Goal: Check status: Check status

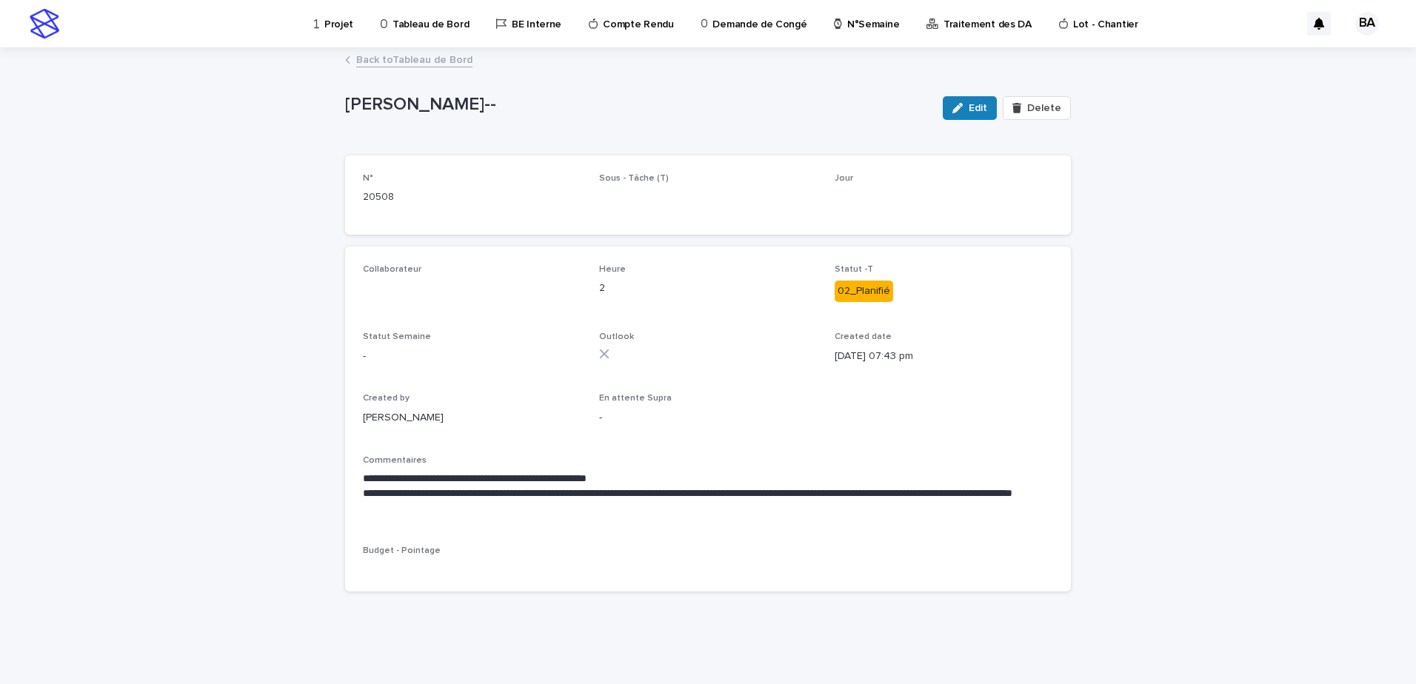
click at [324, 29] on div "Projet" at bounding box center [336, 15] width 47 height 31
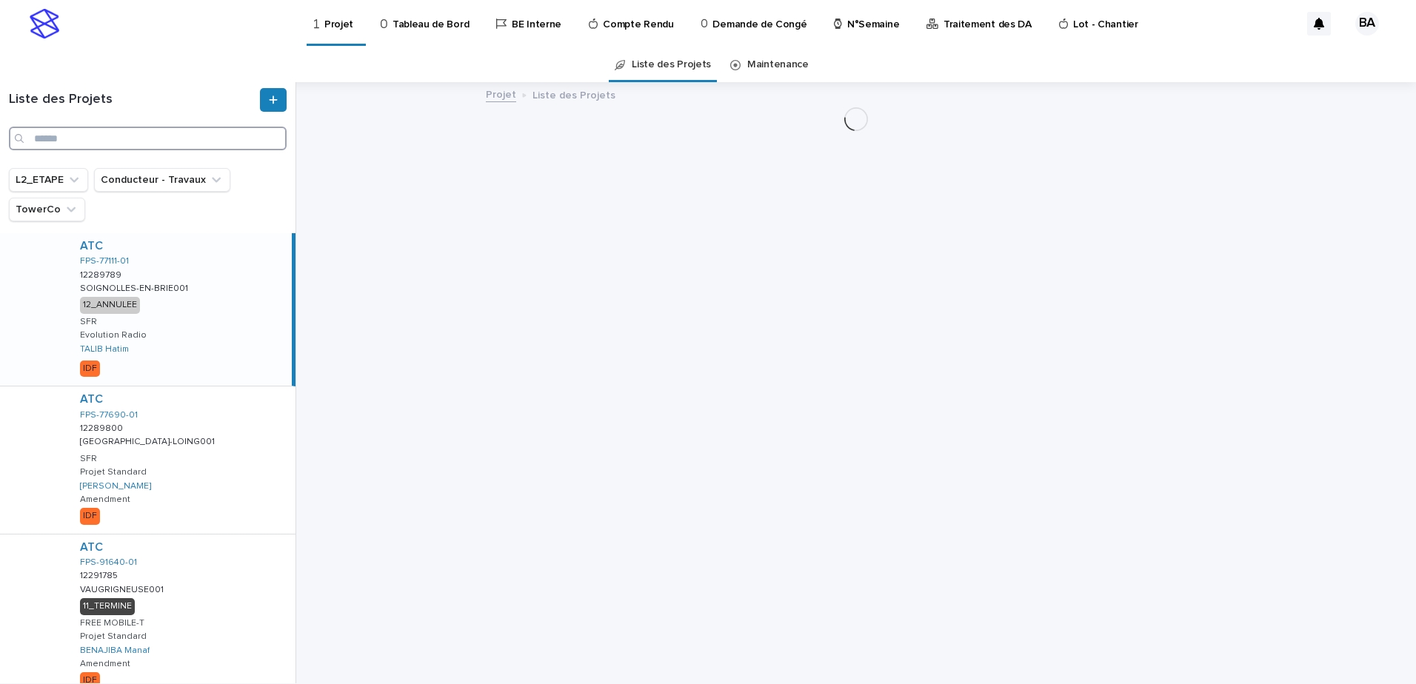
click at [154, 140] on input "Search" at bounding box center [148, 139] width 278 height 24
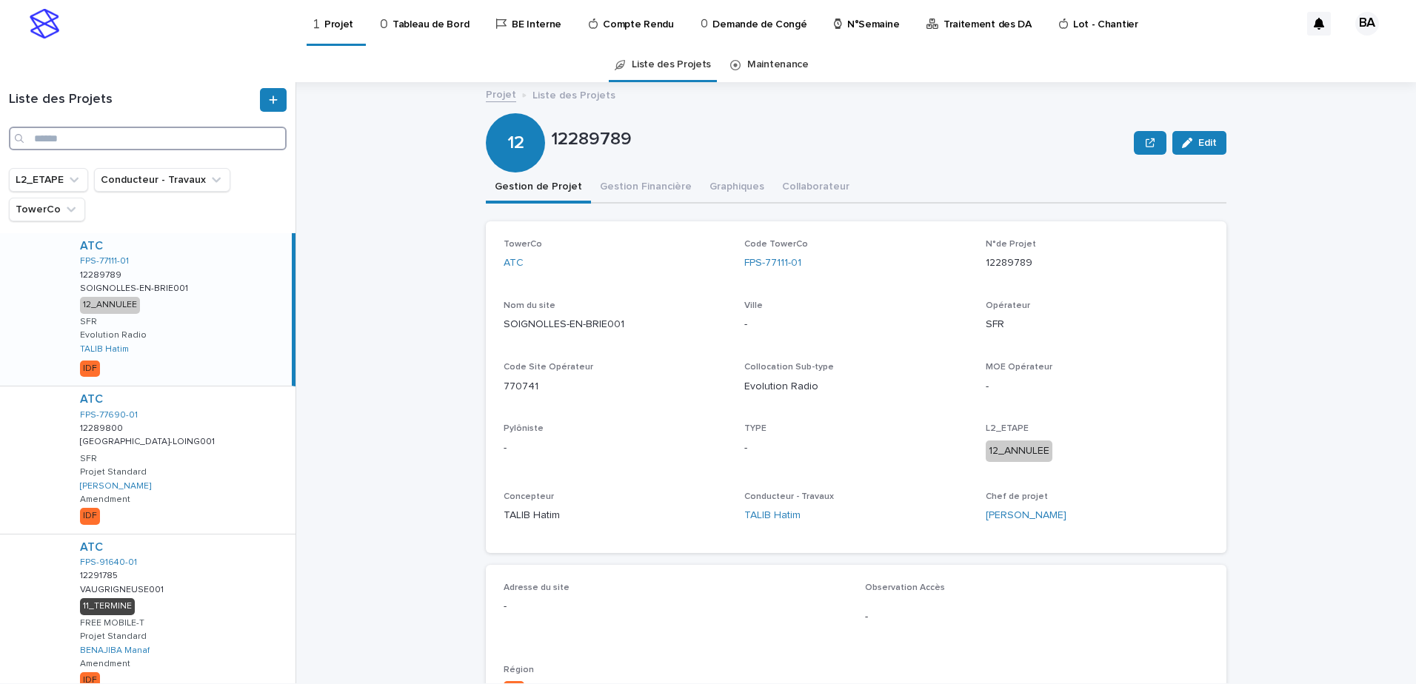
paste input "**********"
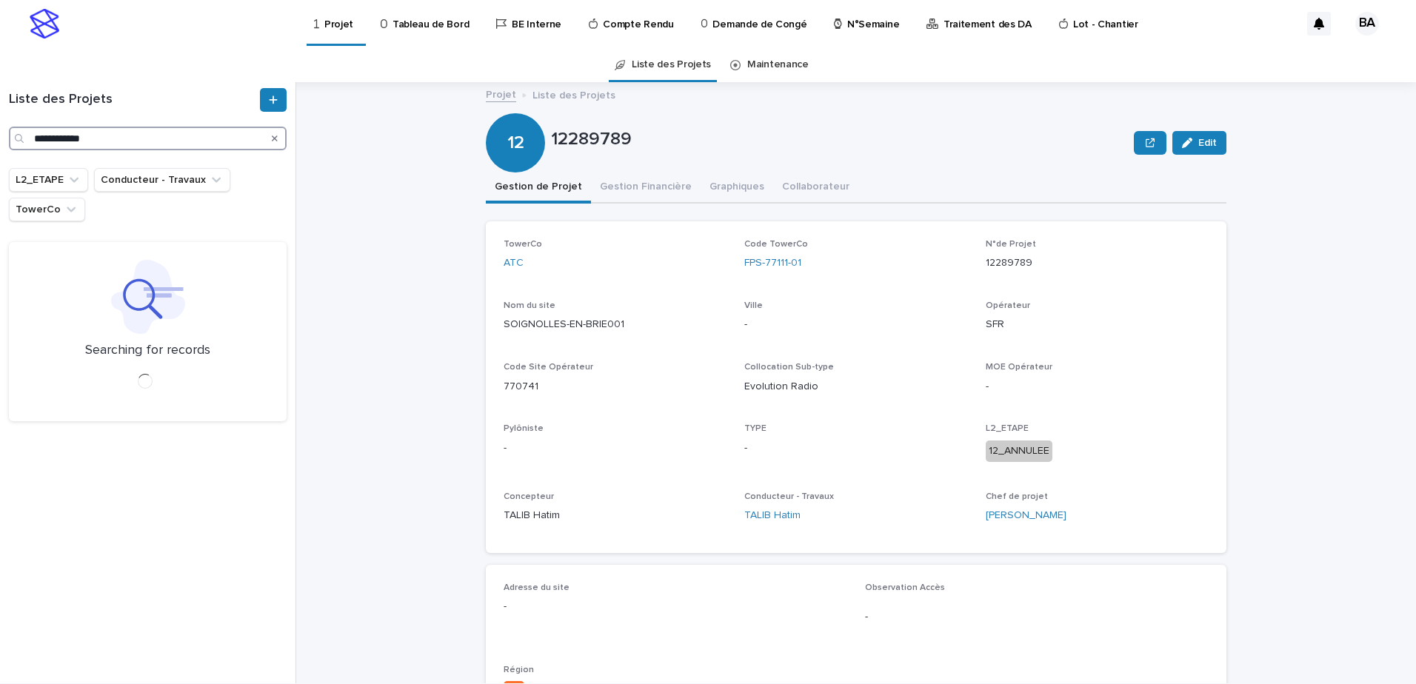
type input "**********"
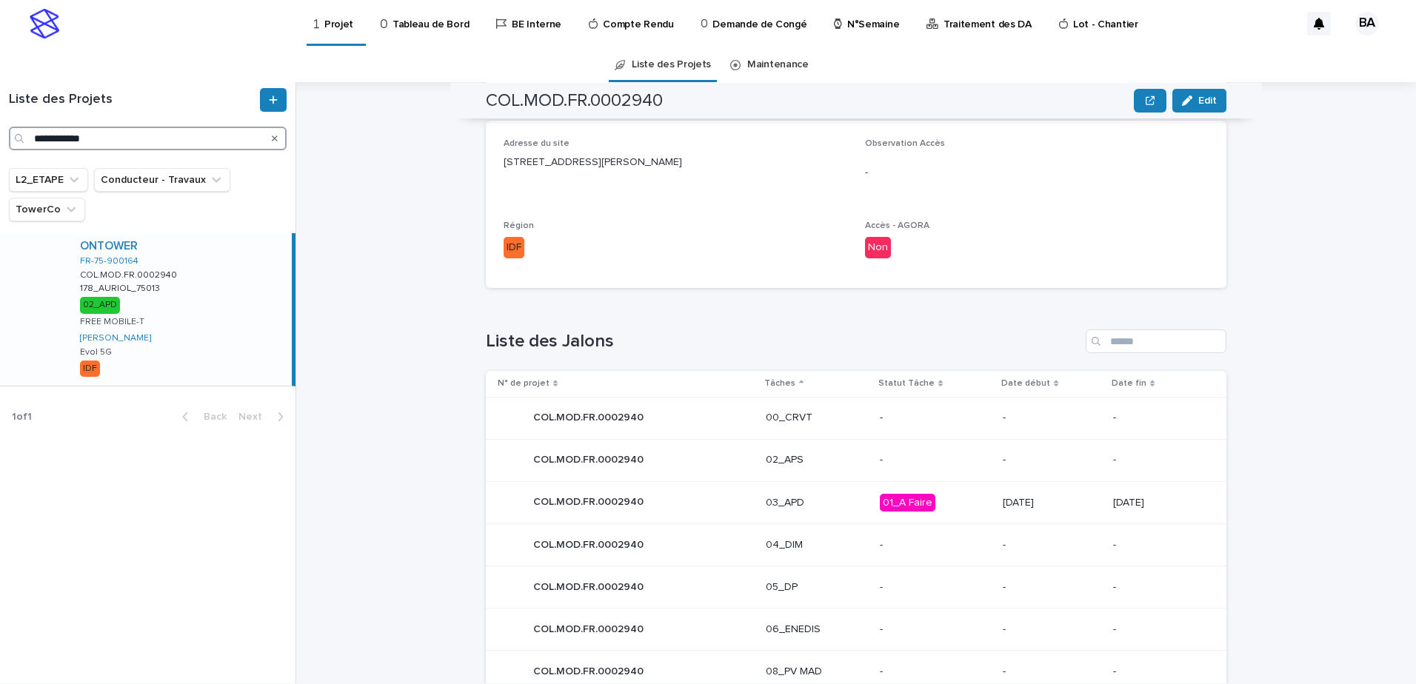
scroll to position [593, 0]
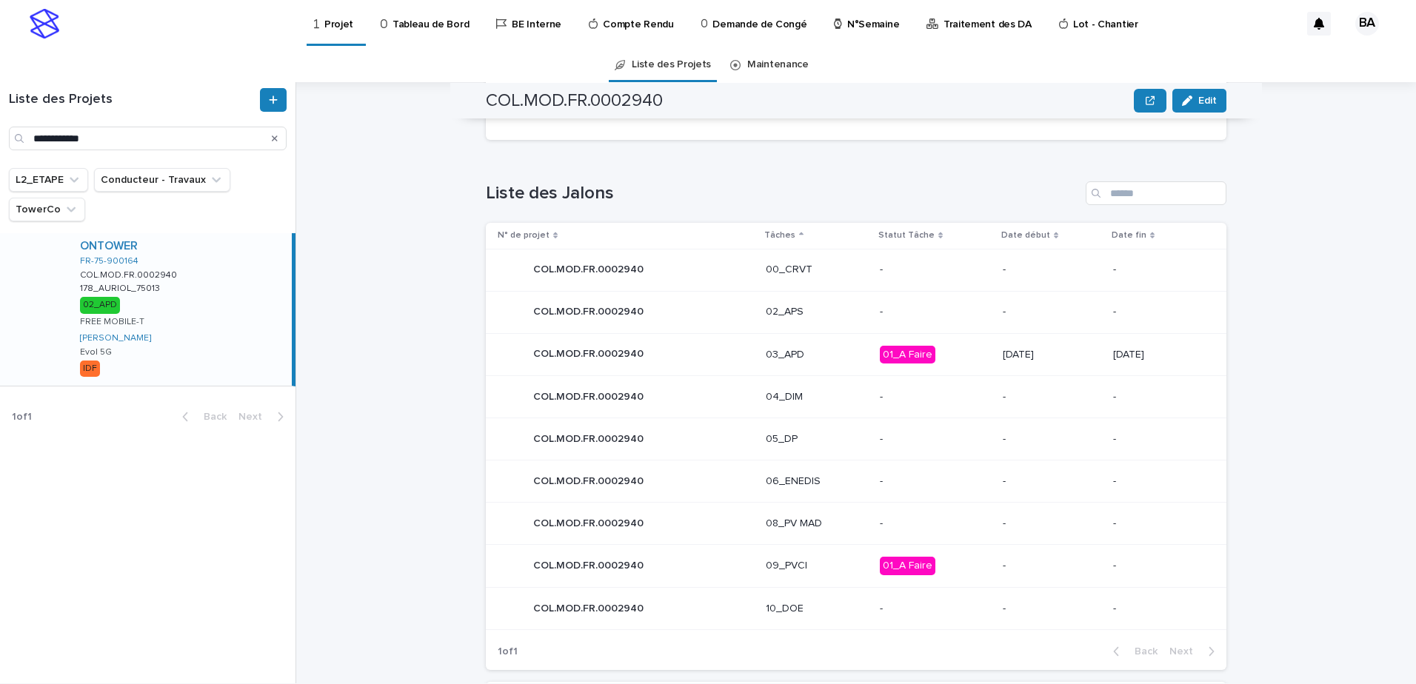
click at [829, 359] on p "03_APD" at bounding box center [817, 355] width 102 height 13
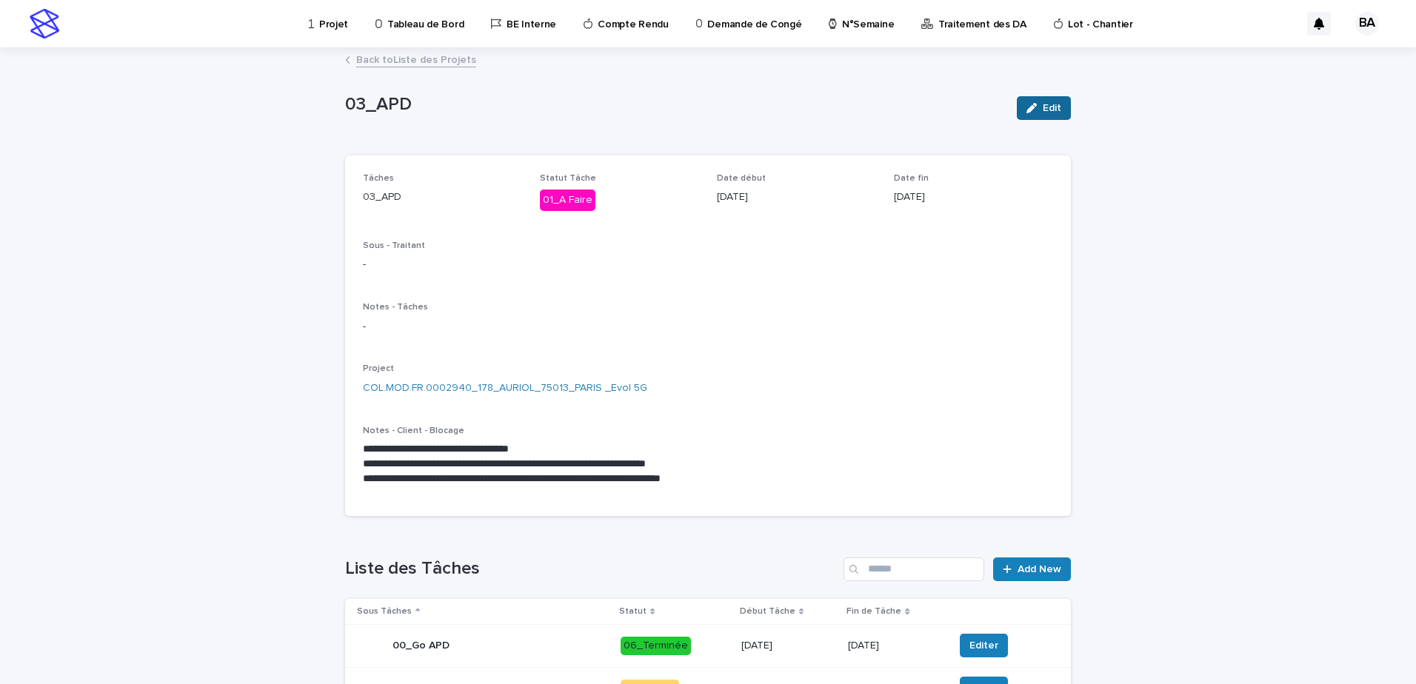
click at [1045, 101] on button "Edit" at bounding box center [1044, 108] width 54 height 24
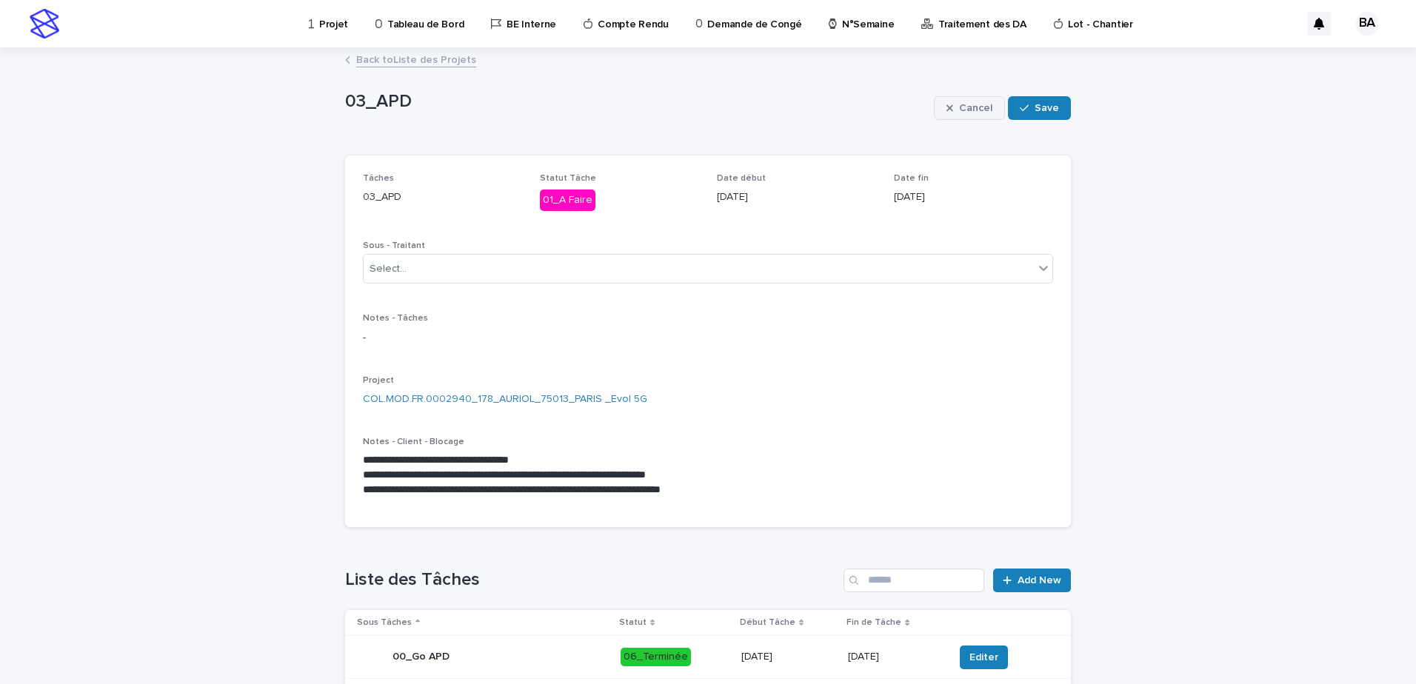
click at [963, 111] on span "Cancel" at bounding box center [975, 108] width 33 height 10
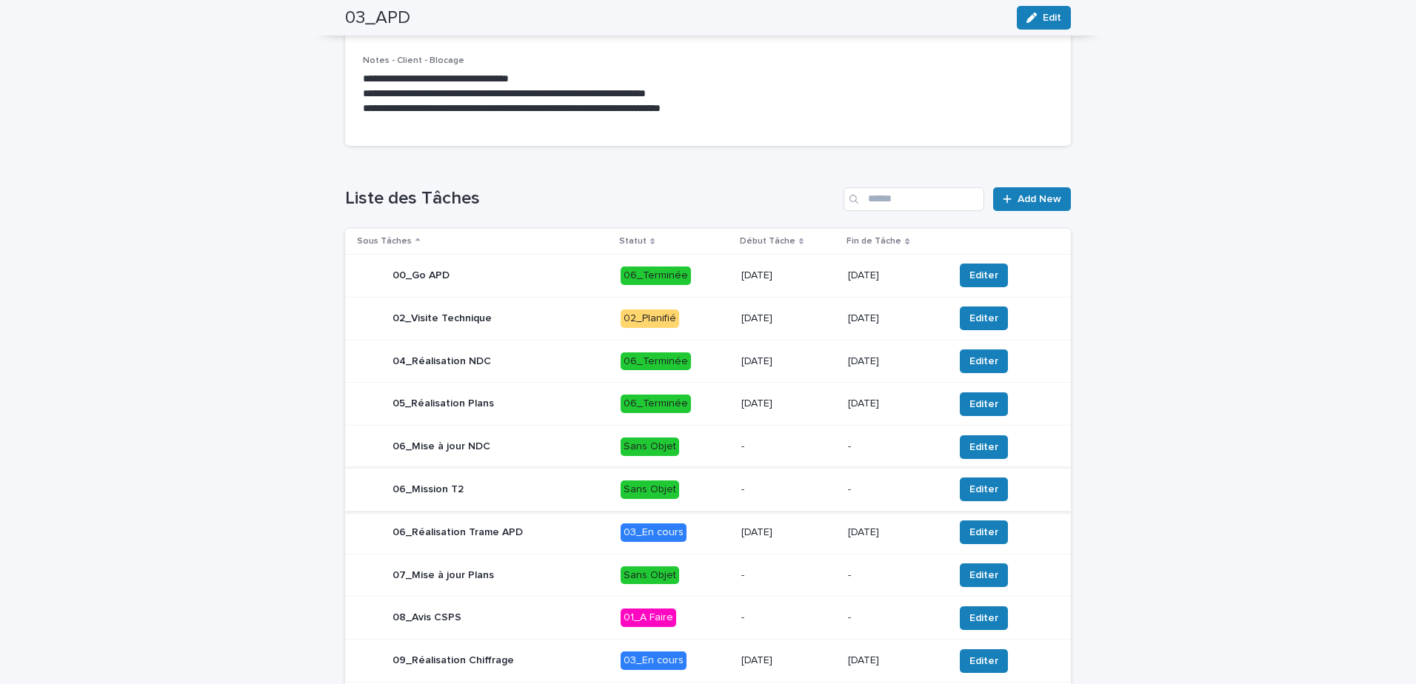
scroll to position [444, 0]
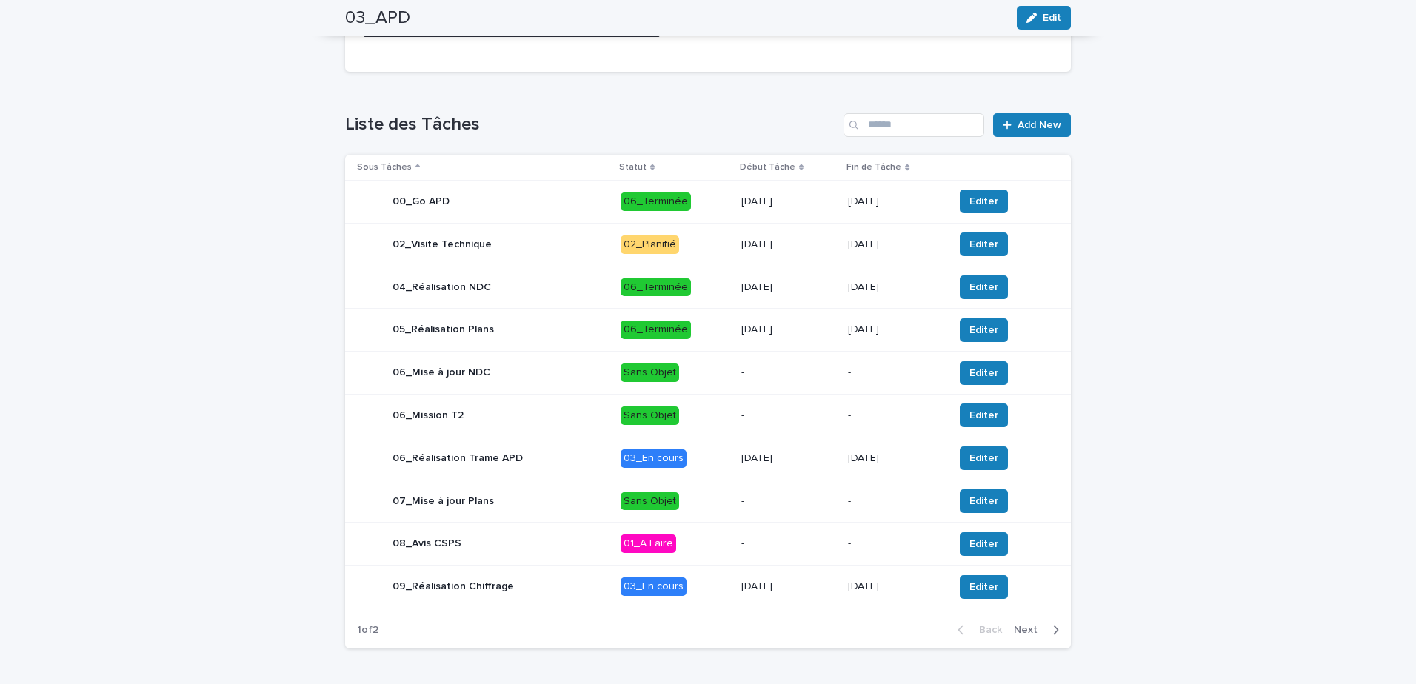
click at [1047, 633] on div "button" at bounding box center [1053, 630] width 13 height 13
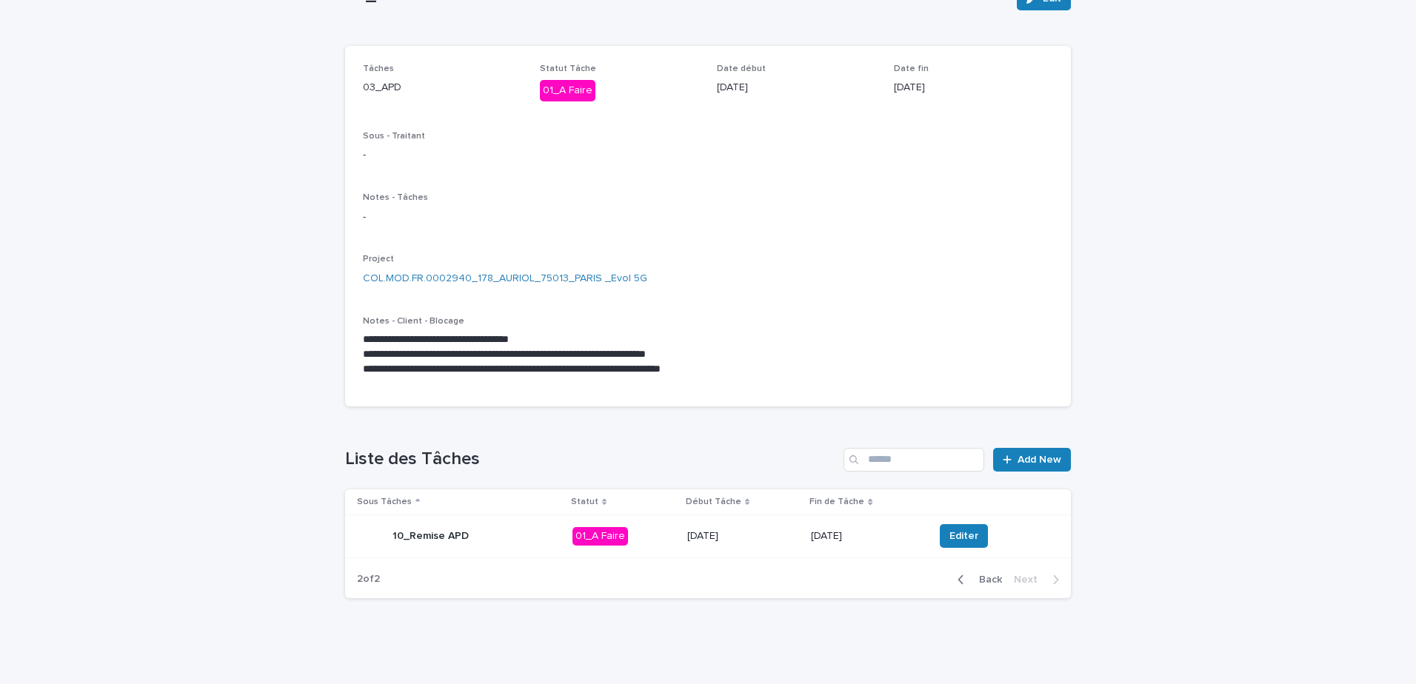
click at [984, 585] on button "Back" at bounding box center [977, 579] width 62 height 13
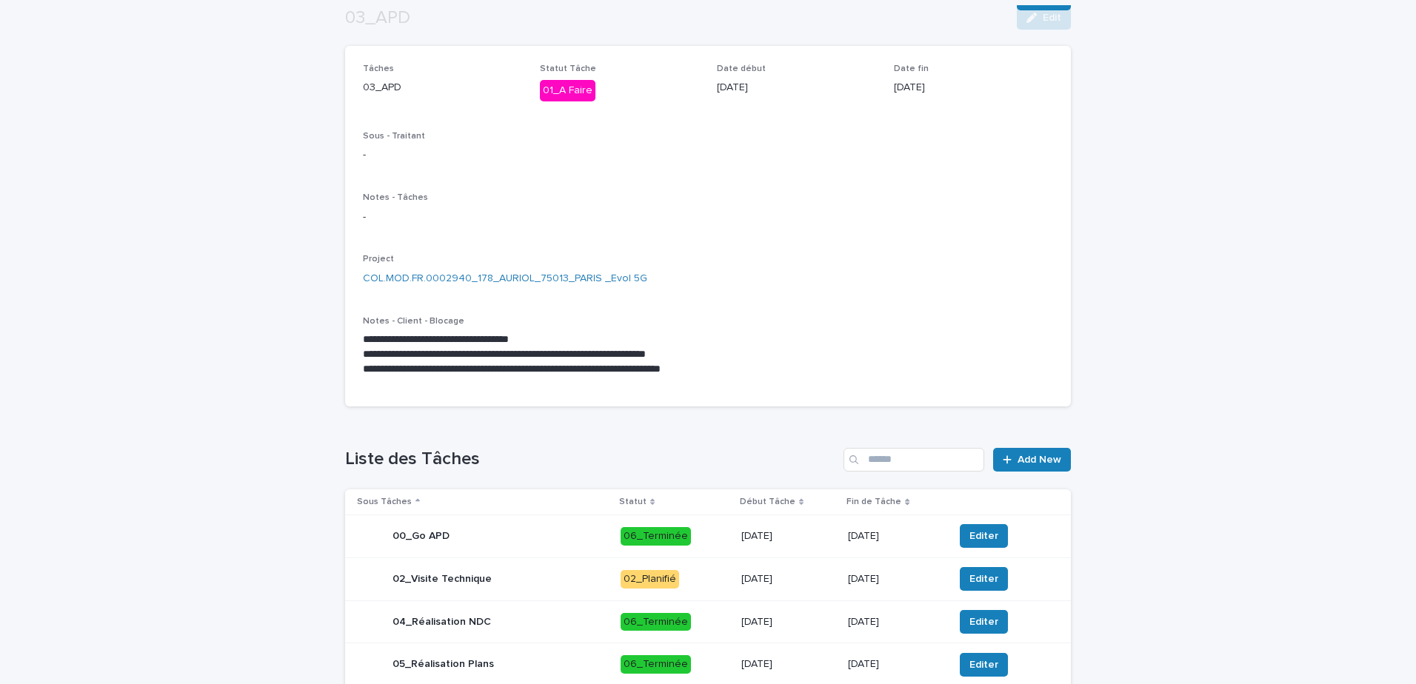
scroll to position [302, 0]
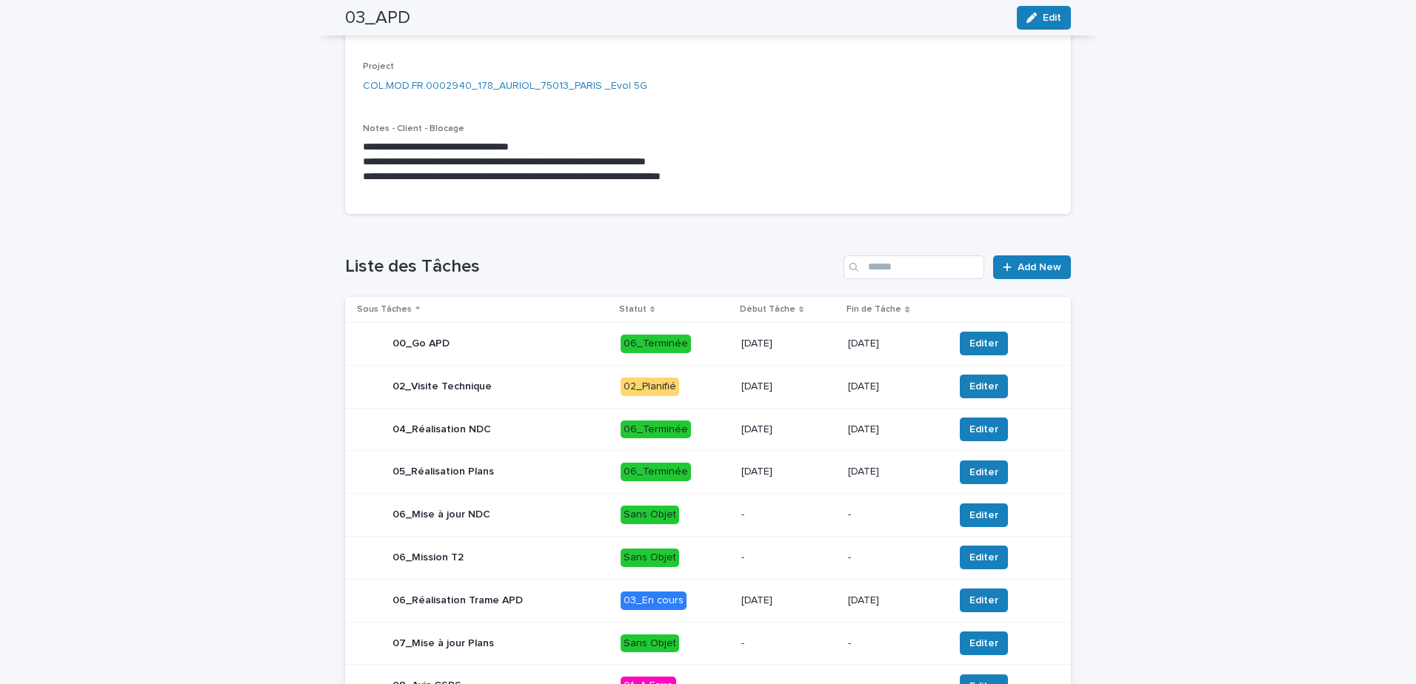
click at [510, 390] on div "02_Visite Technique" at bounding box center [483, 387] width 252 height 30
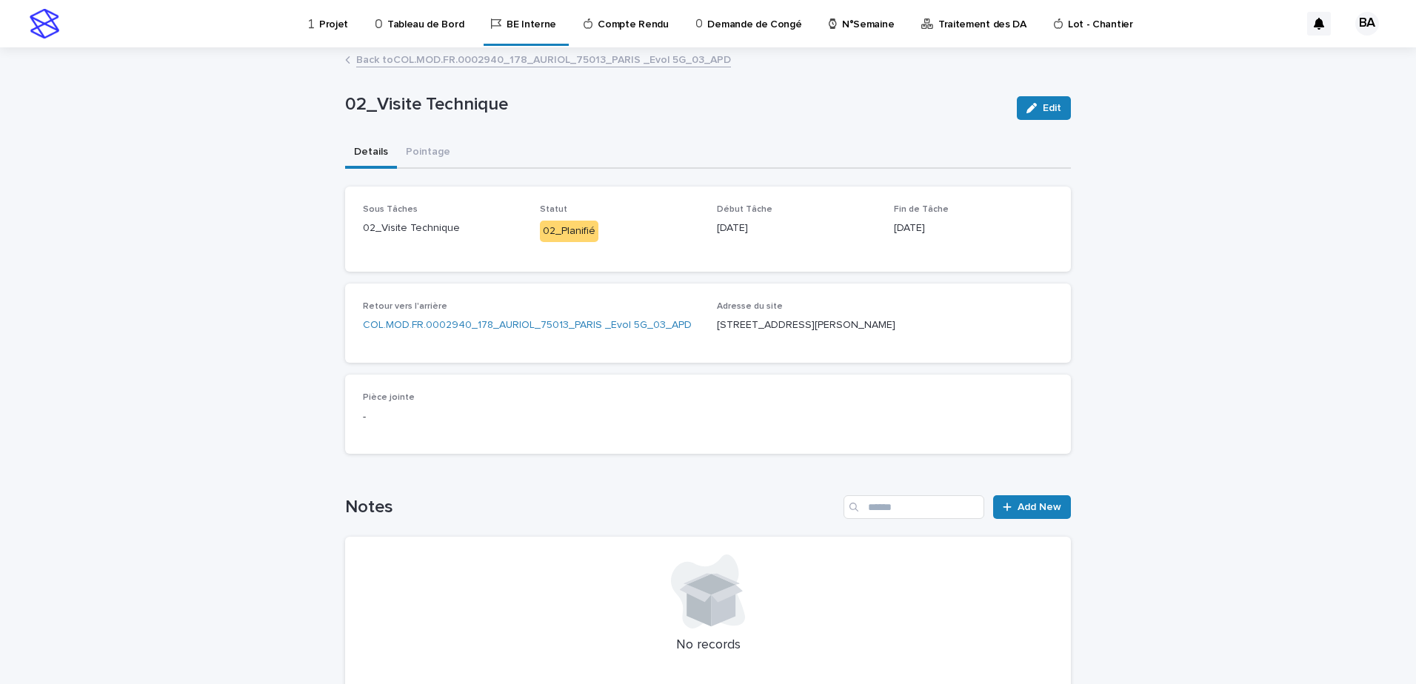
click at [466, 65] on link "Back to COL.MOD.FR.0002940_178_AURIOL_75013_PARIS _Evol 5G_03_APD" at bounding box center [543, 58] width 375 height 17
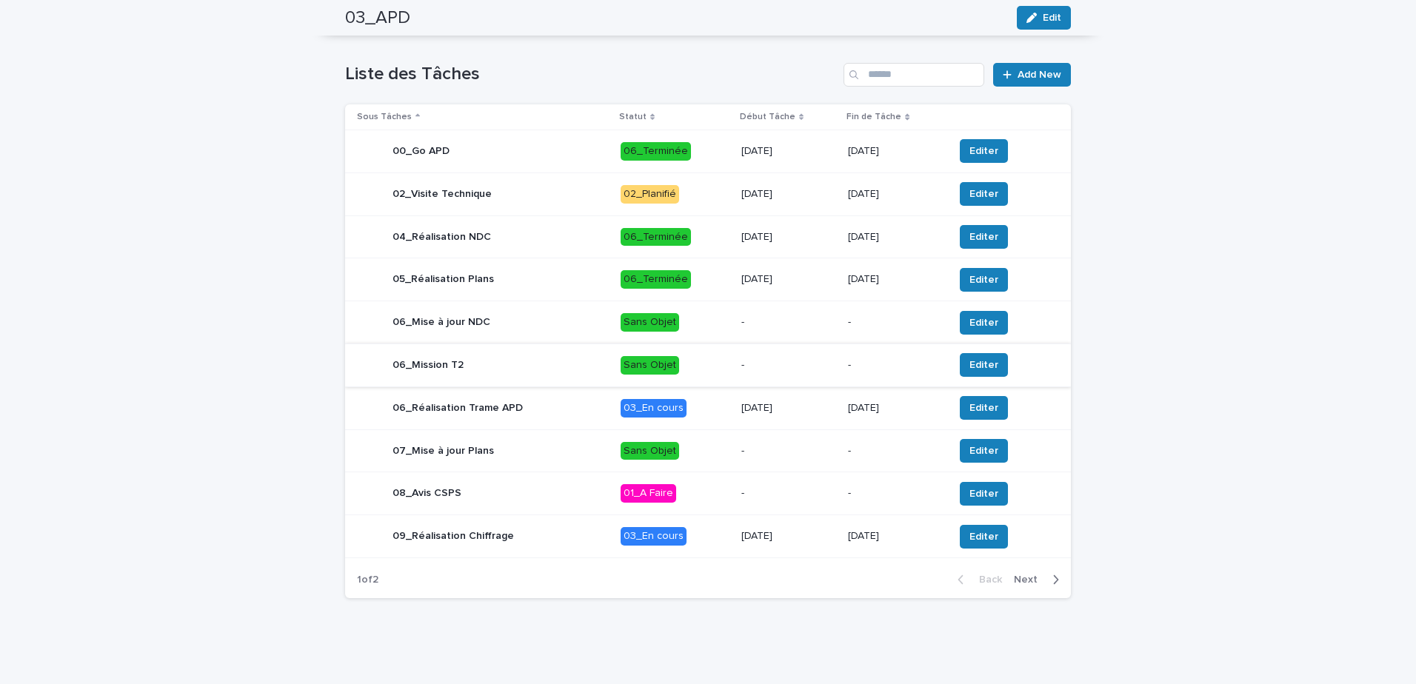
scroll to position [347, 0]
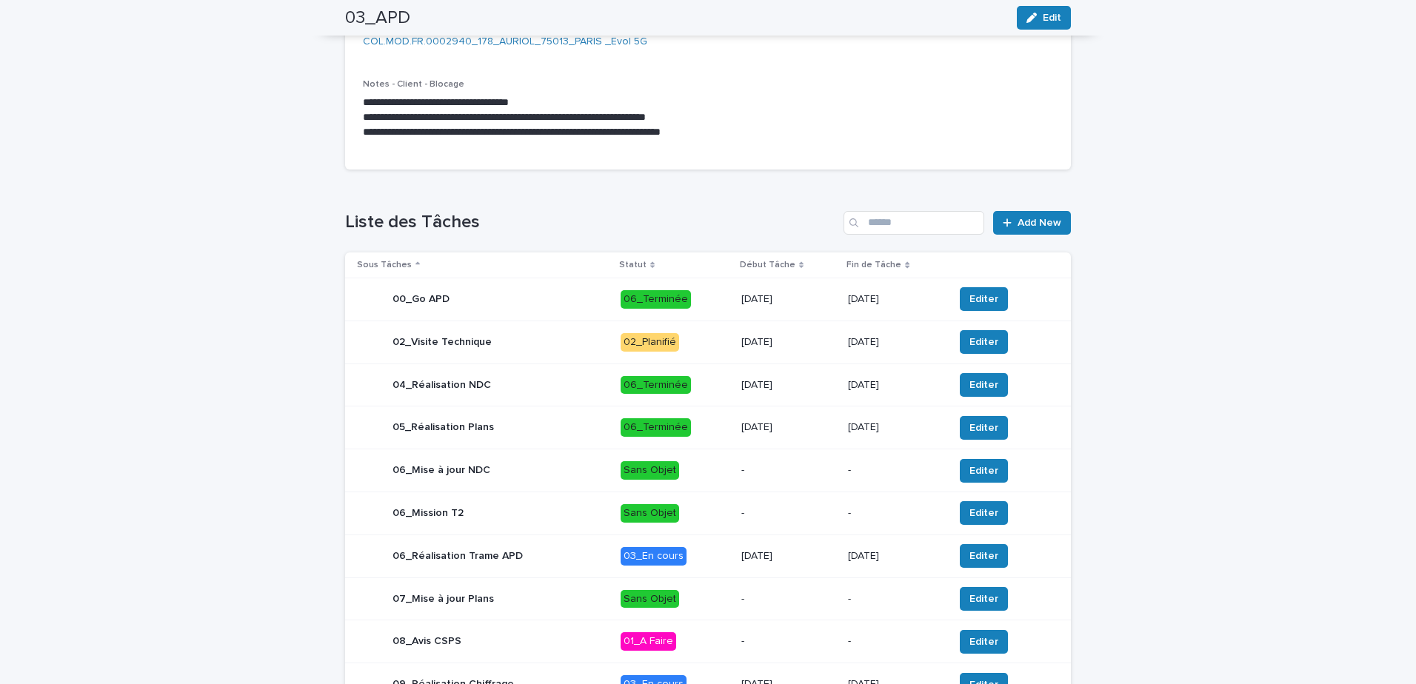
click at [564, 347] on div "02_Visite Technique" at bounding box center [483, 342] width 252 height 30
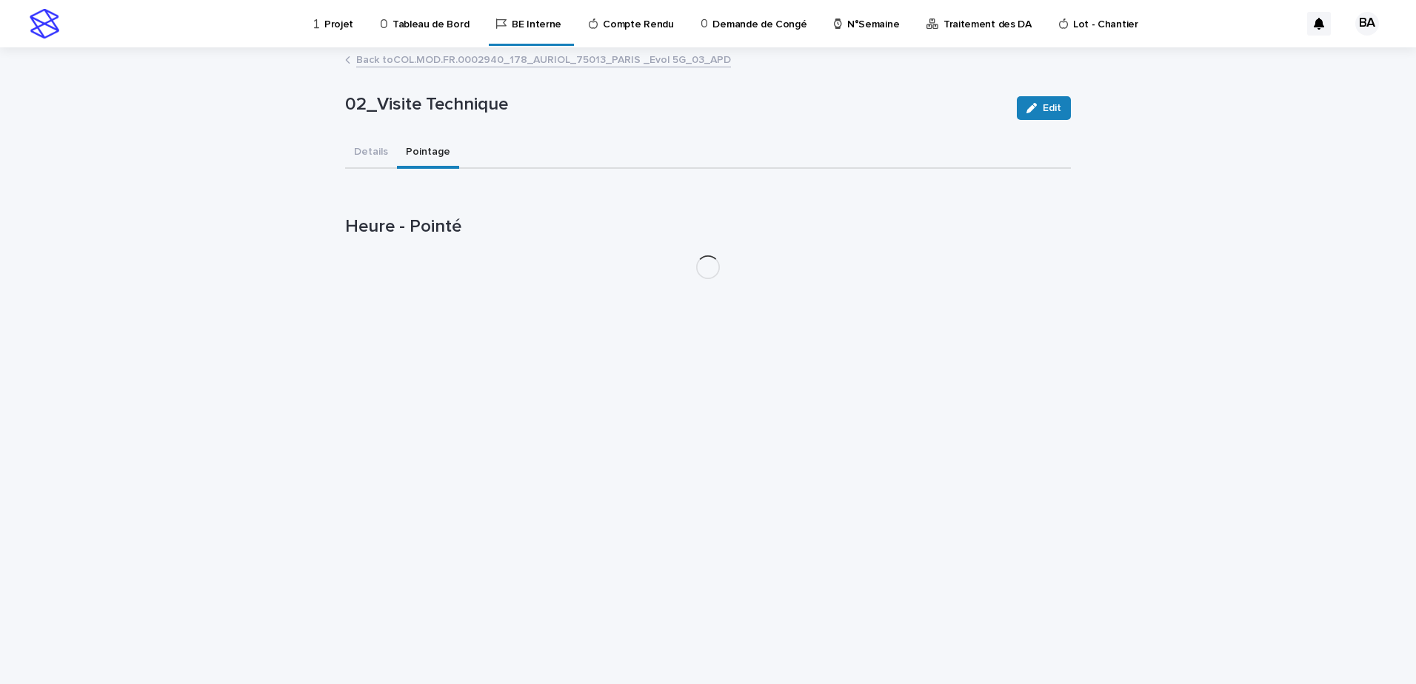
click at [410, 151] on button "Pointage" at bounding box center [428, 153] width 62 height 31
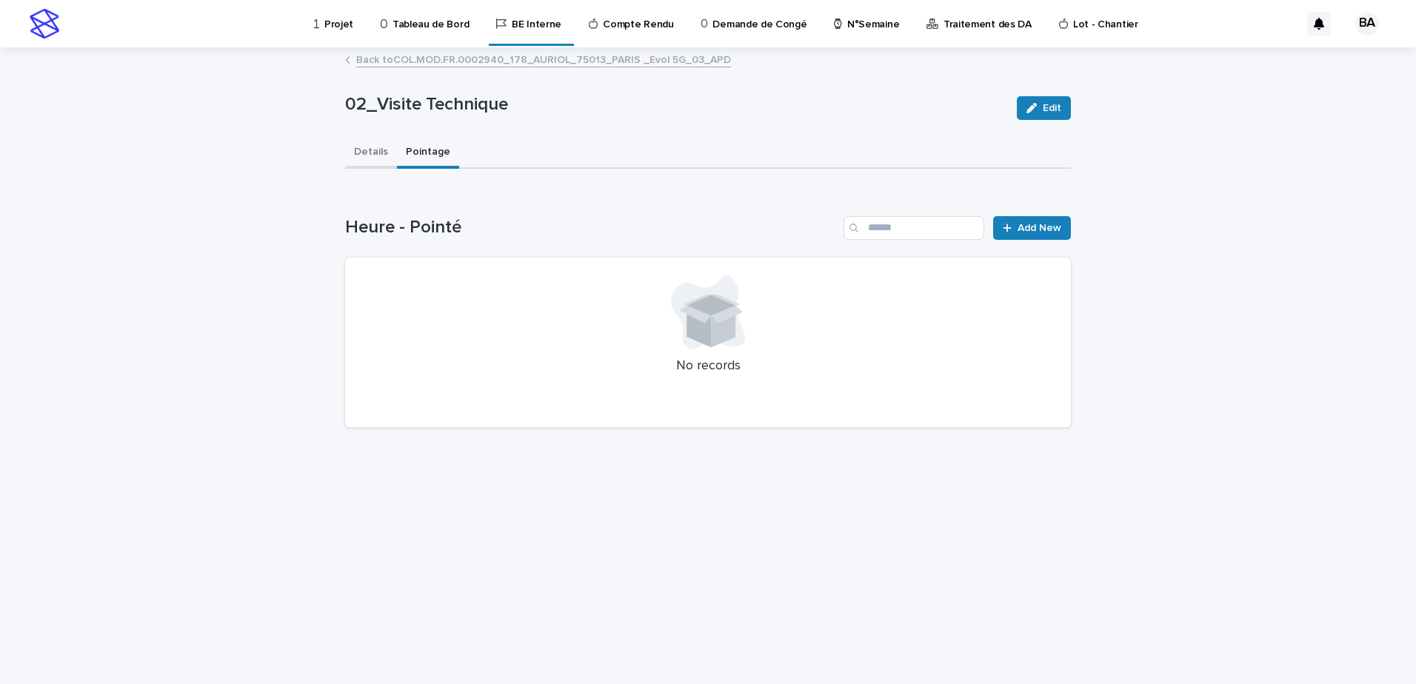
click at [360, 151] on button "Details" at bounding box center [371, 153] width 52 height 31
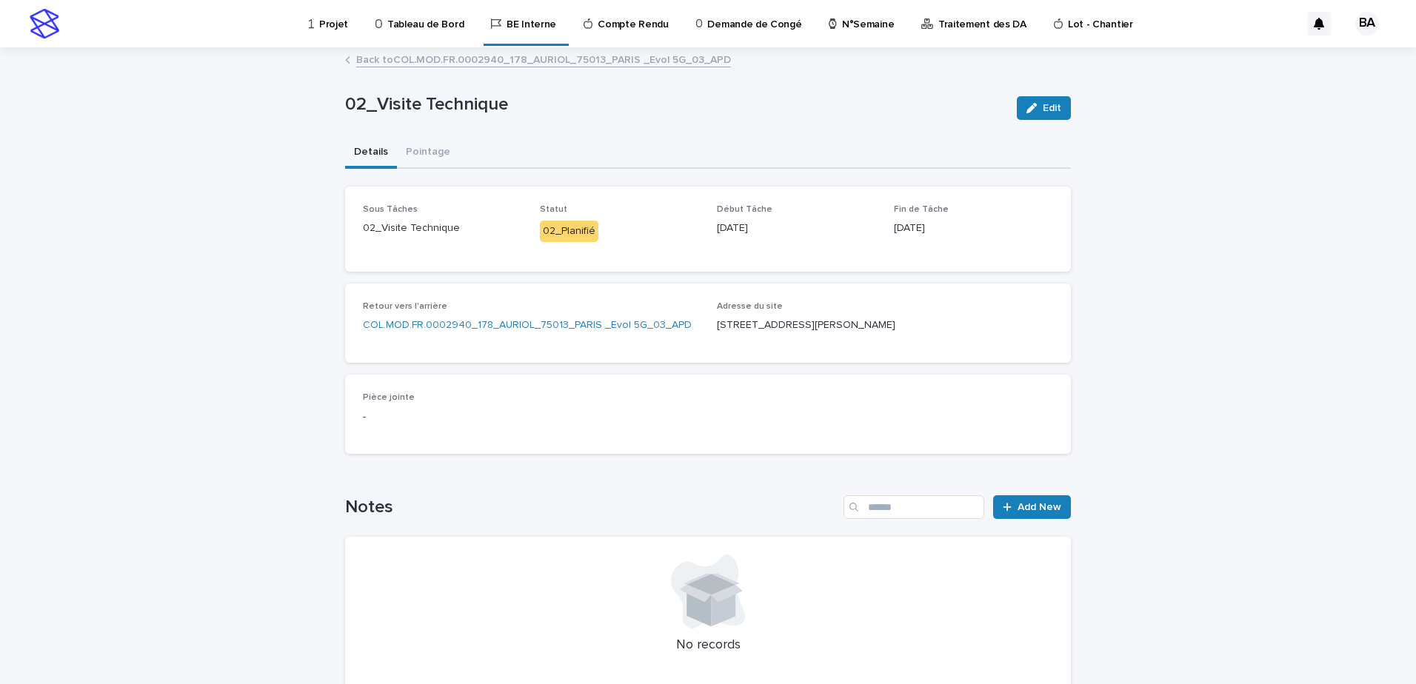
click at [424, 61] on link "Back to COL.MOD.FR.0002940_178_AURIOL_75013_PARIS _Evol 5G_03_APD" at bounding box center [543, 58] width 375 height 17
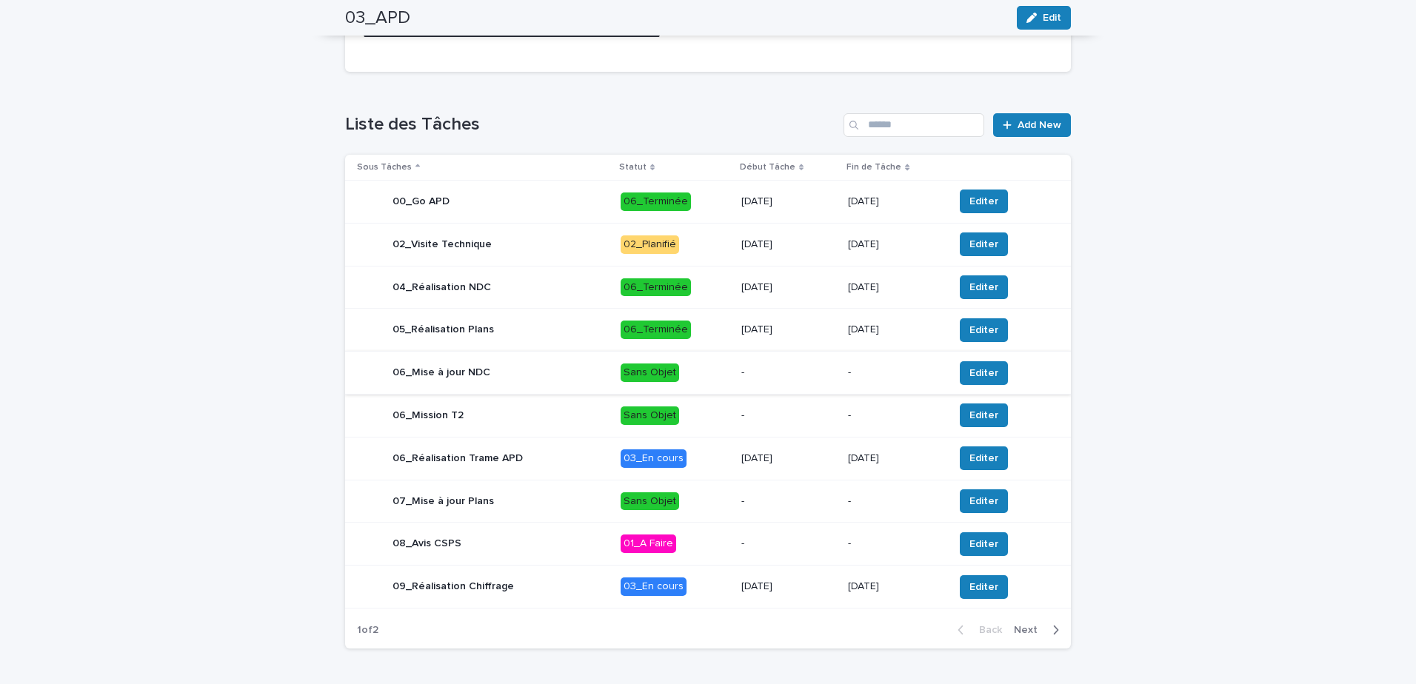
scroll to position [370, 0]
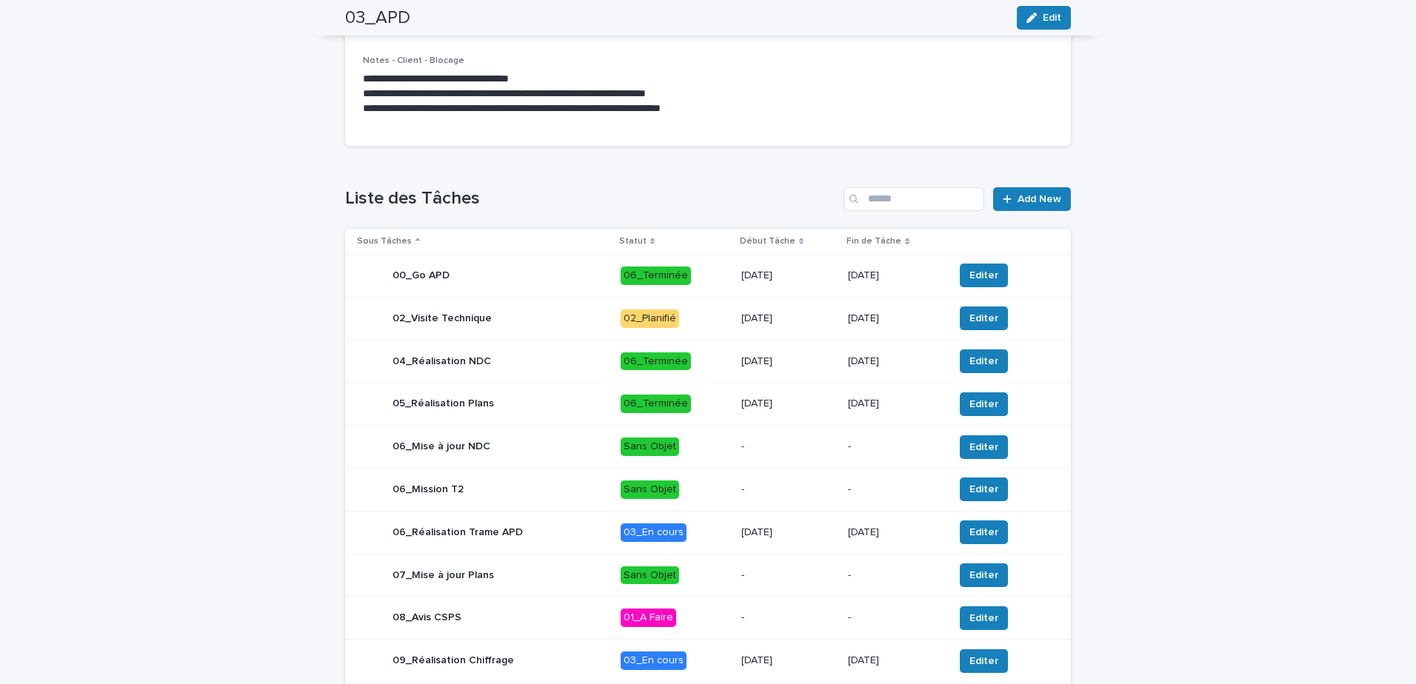
click at [714, 530] on p "03_En cours" at bounding box center [675, 533] width 109 height 19
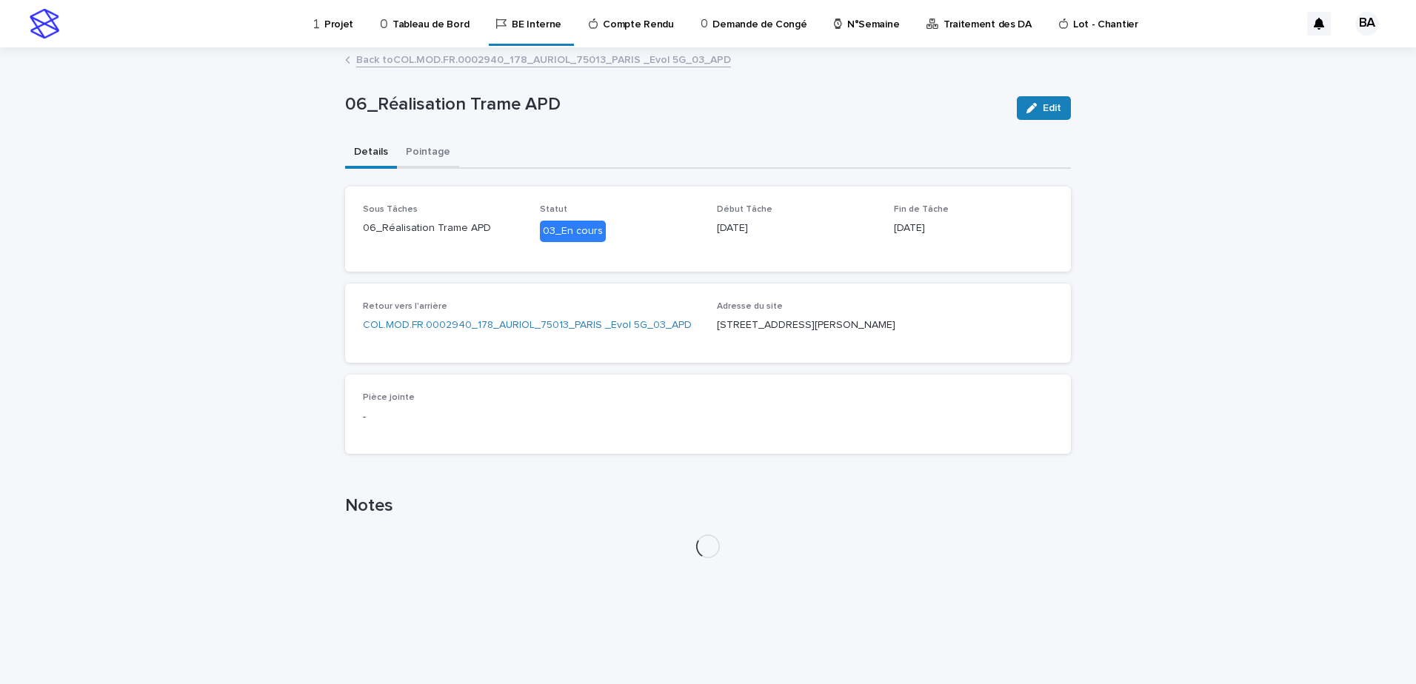
click at [430, 153] on button "Pointage" at bounding box center [428, 153] width 62 height 31
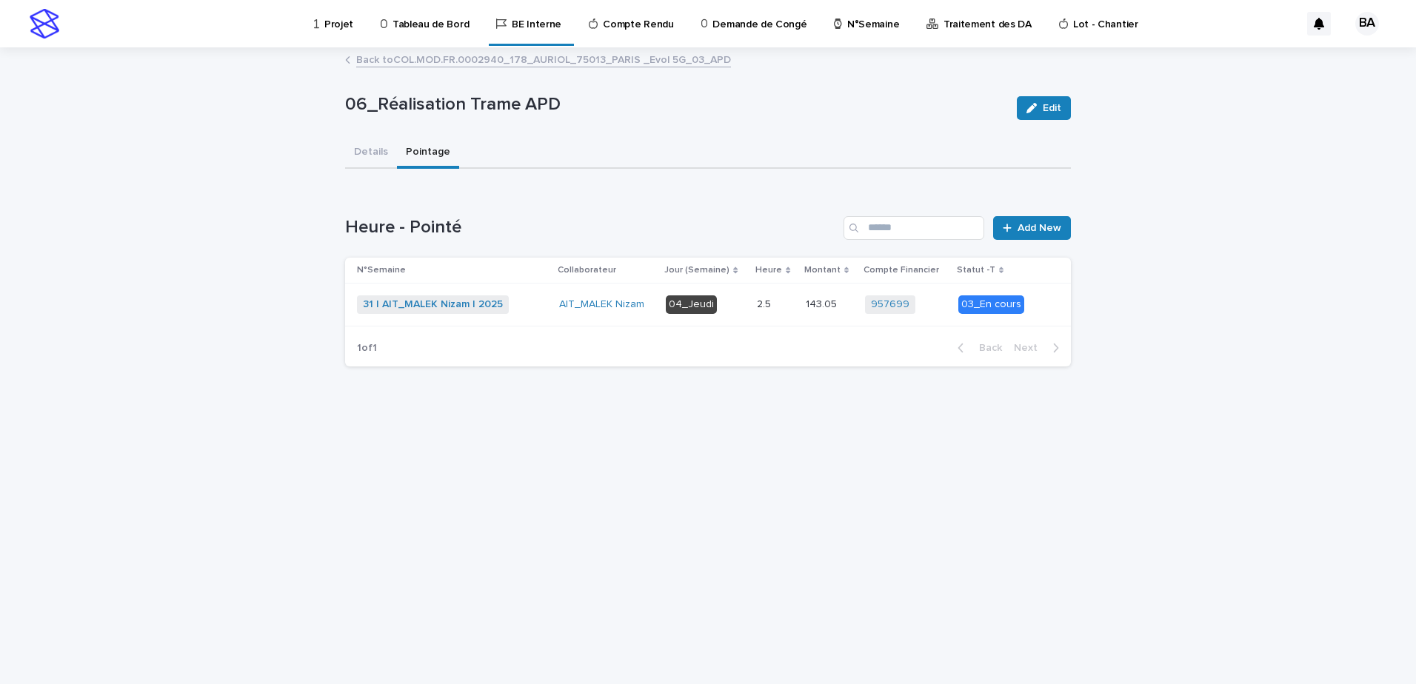
click at [520, 301] on div "31 | AIT_MALEK Nizam | 2025 + 0" at bounding box center [452, 305] width 190 height 19
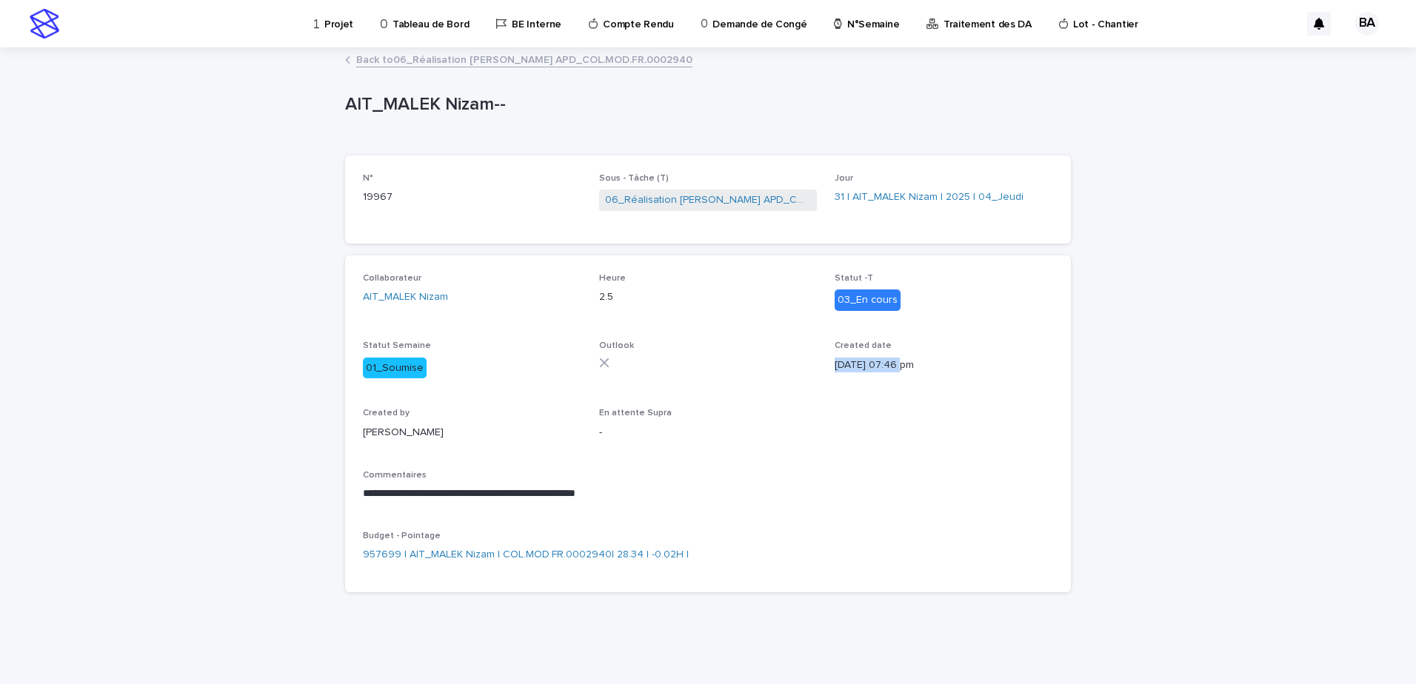
drag, startPoint x: 833, startPoint y: 370, endPoint x: 902, endPoint y: 364, distance: 69.2
click at [902, 364] on div "**********" at bounding box center [708, 423] width 690 height 301
drag, startPoint x: 902, startPoint y: 364, endPoint x: 832, endPoint y: 460, distance: 119.3
click at [832, 460] on div "**********" at bounding box center [708, 423] width 690 height 301
click at [428, 64] on link "Back to 06_Réalisation [PERSON_NAME] APD_COL.MOD.FR.0002940" at bounding box center [524, 58] width 336 height 17
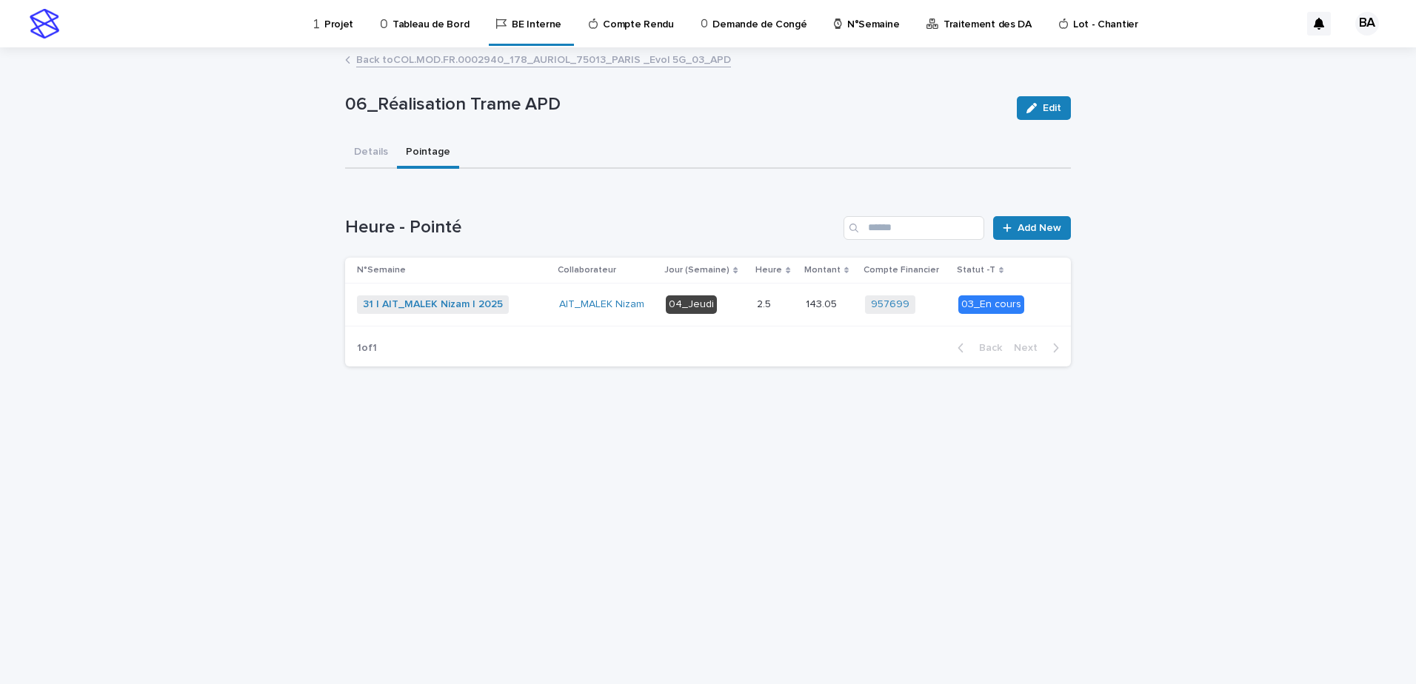
click at [413, 56] on link "Back to COL.MOD.FR.0002940_178_AURIOL_75013_PARIS _Evol 5G_03_APD" at bounding box center [543, 58] width 375 height 17
